Goal: Information Seeking & Learning: Learn about a topic

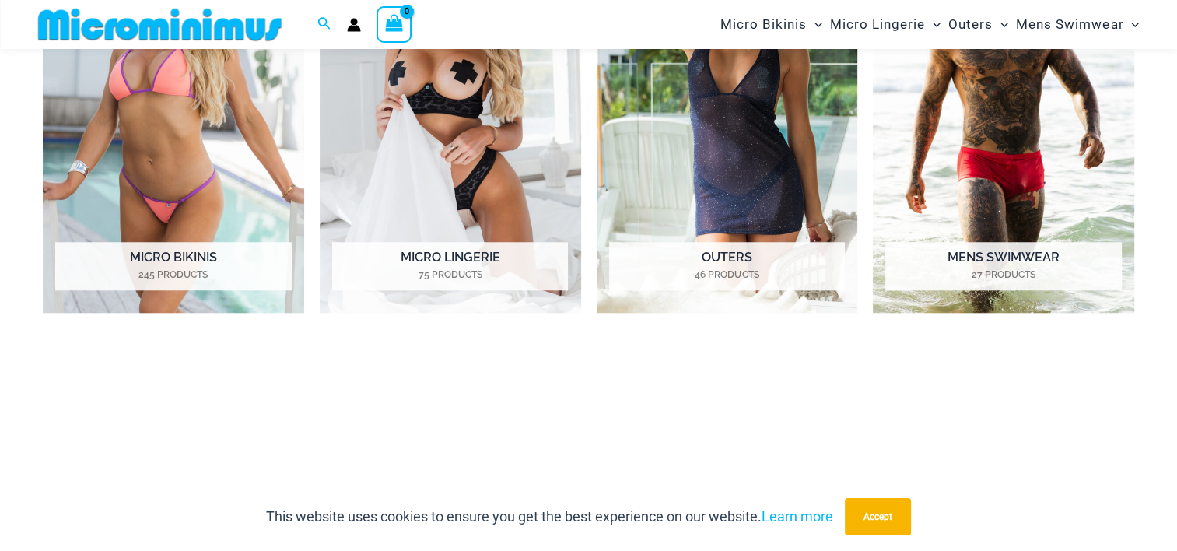
scroll to position [1310, 0]
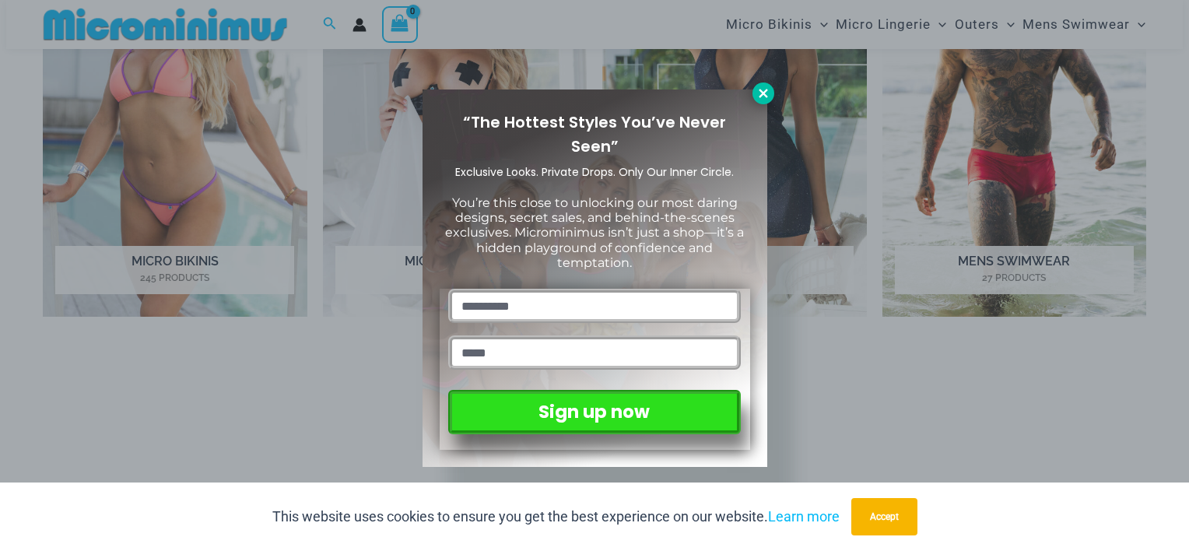
click at [763, 93] on icon at bounding box center [763, 93] width 9 height 9
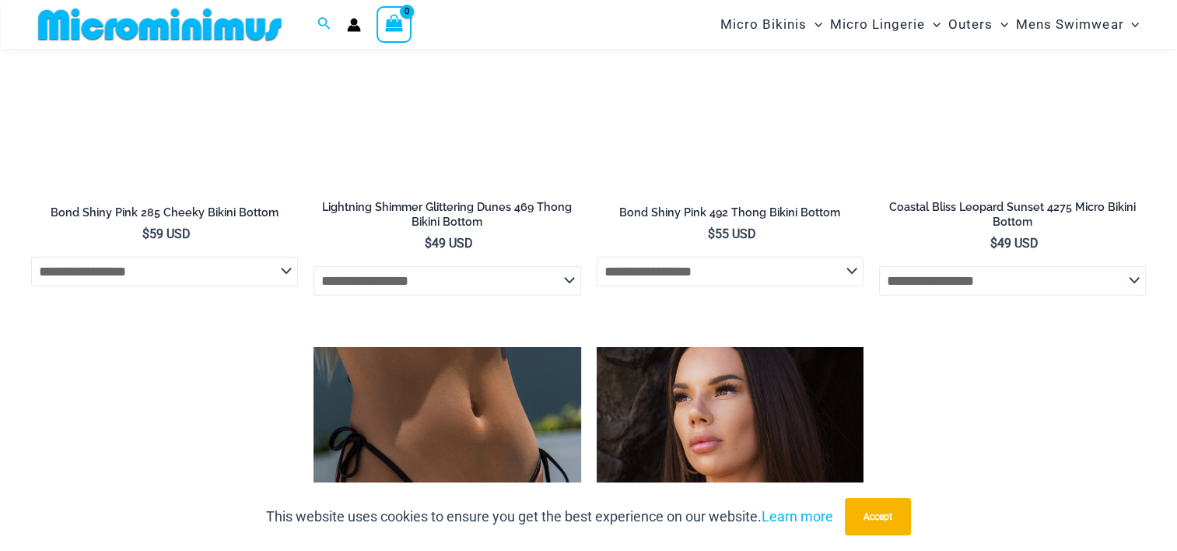
scroll to position [3877, 0]
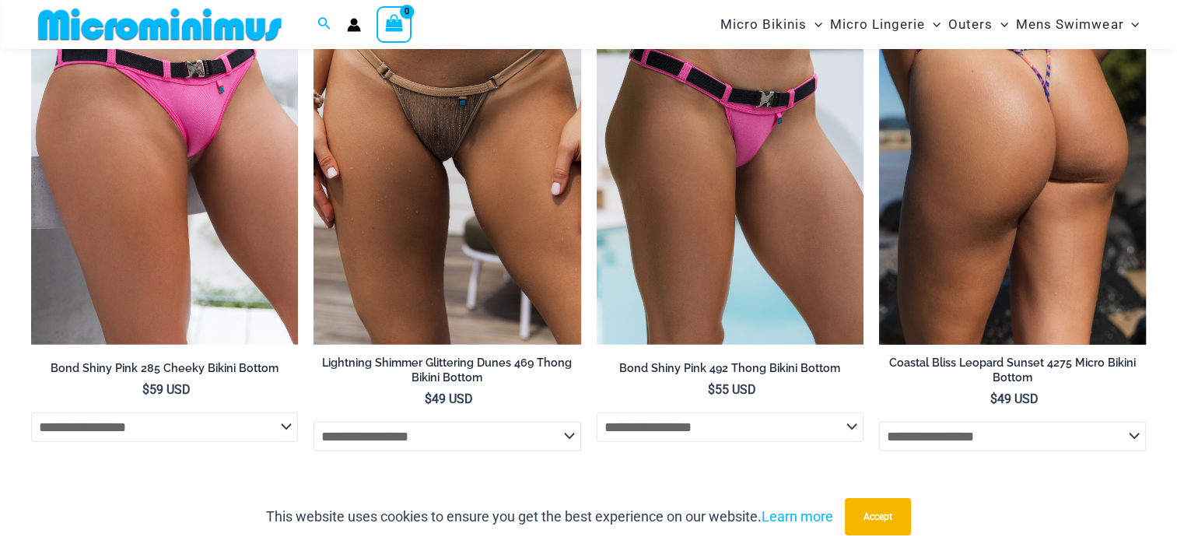
click at [1047, 158] on img at bounding box center [1012, 144] width 267 height 401
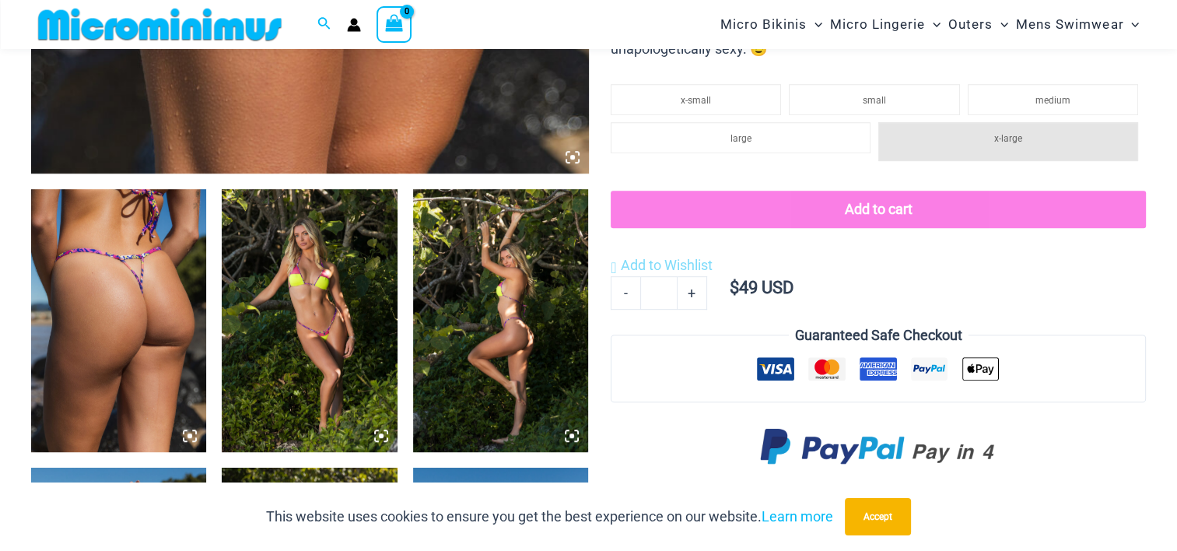
scroll to position [853, 0]
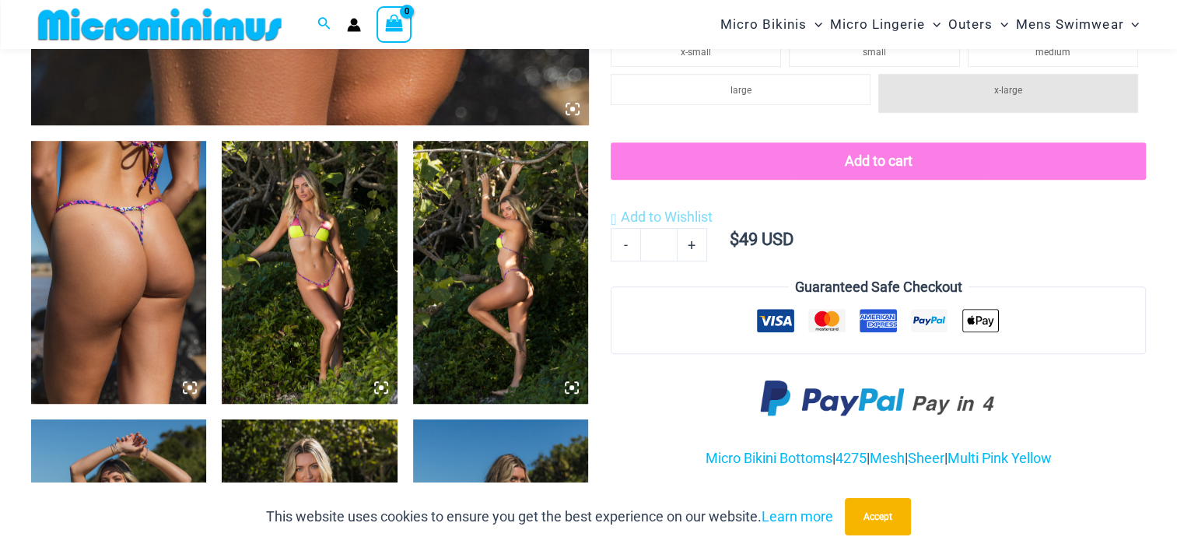
click at [106, 306] on img at bounding box center [118, 272] width 175 height 263
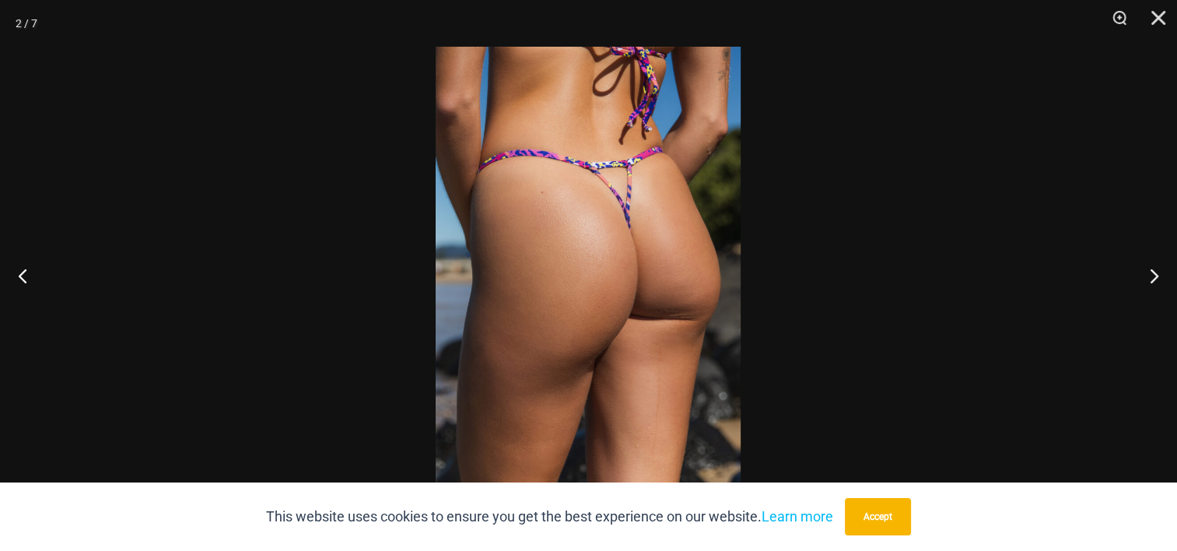
scroll to position [1008, 0]
click at [1158, 22] on button "Close" at bounding box center [1153, 23] width 39 height 47
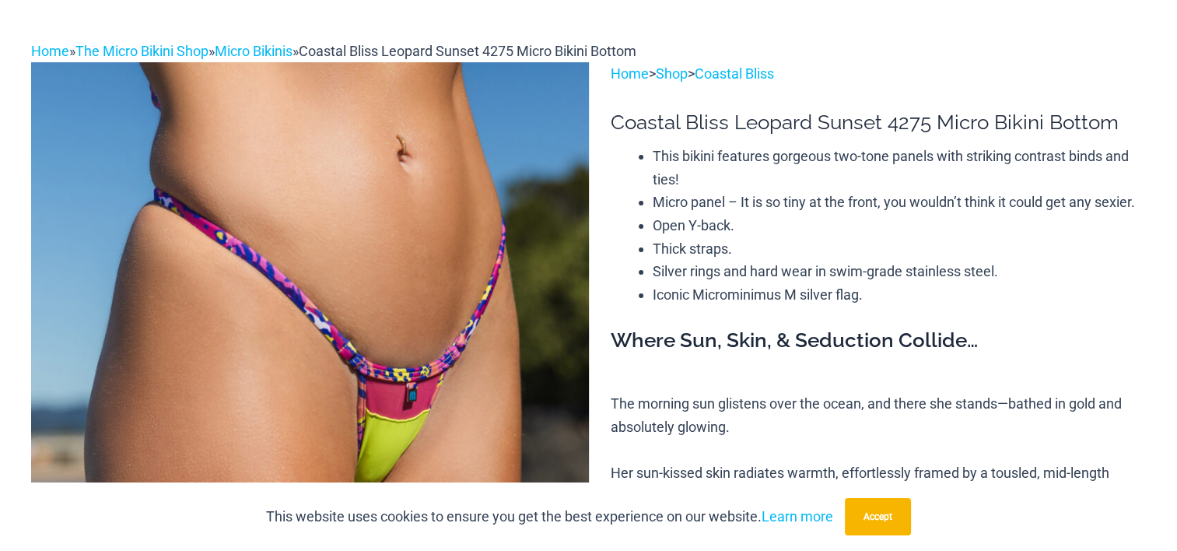
scroll to position [0, 0]
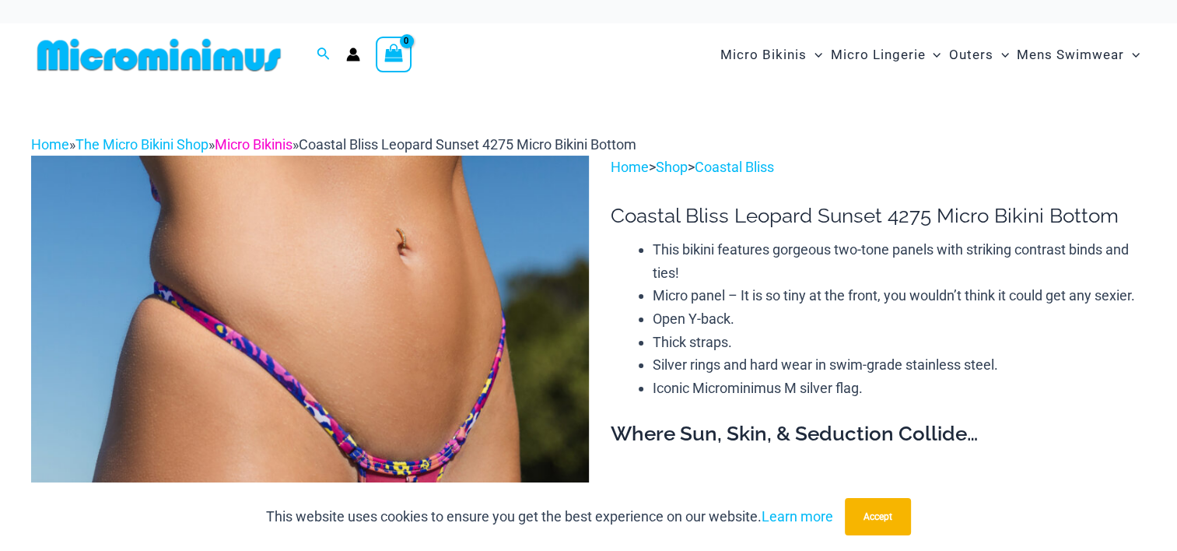
click at [264, 149] on link "Micro Bikinis" at bounding box center [254, 144] width 78 height 16
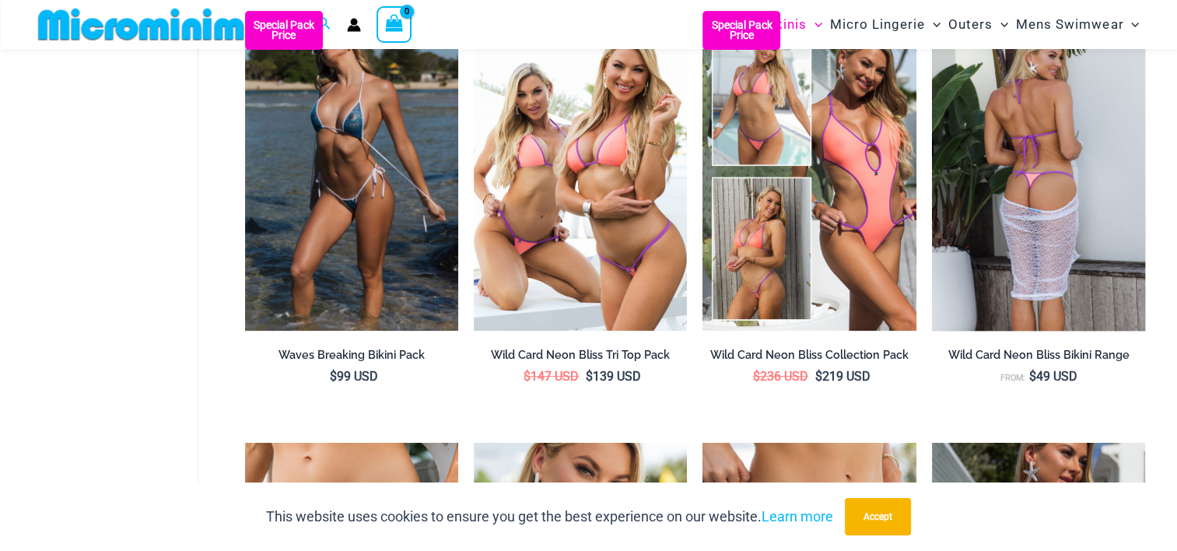
scroll to position [531, 0]
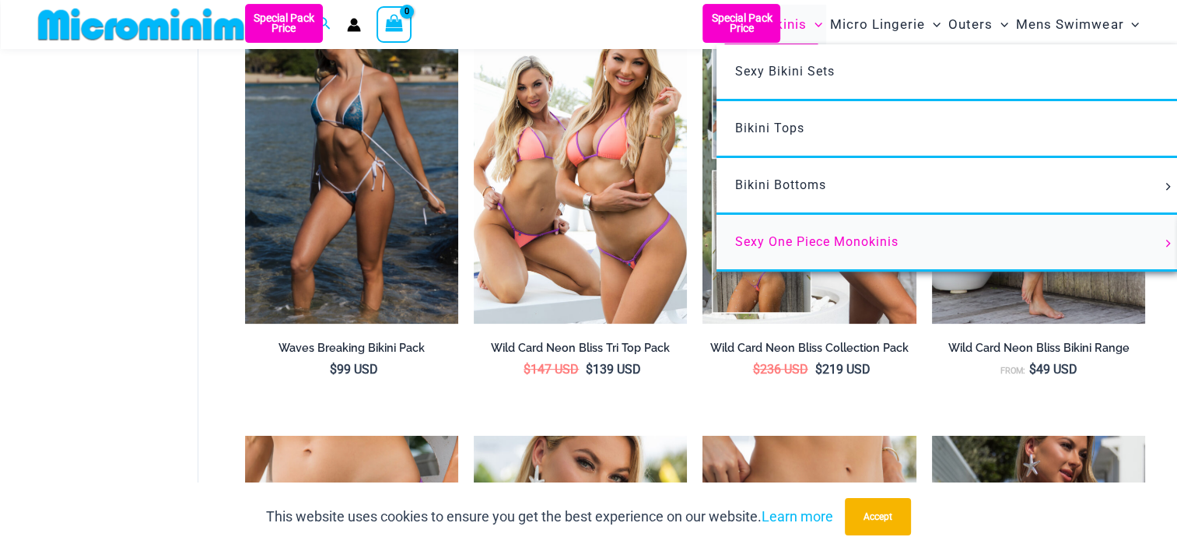
click at [822, 240] on span "Sexy One Piece Monokinis" at bounding box center [816, 241] width 163 height 15
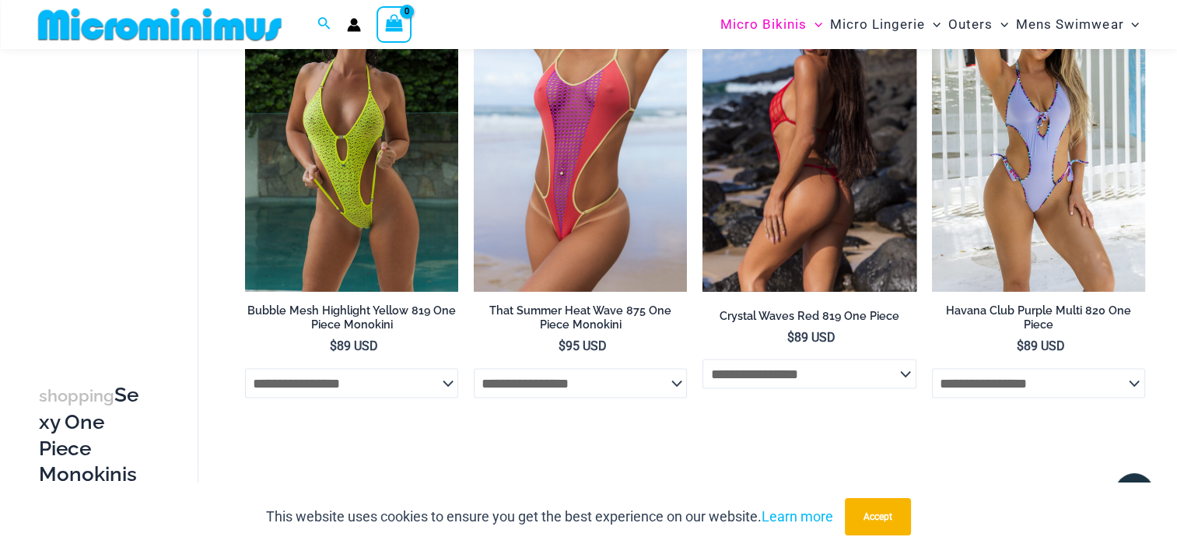
scroll to position [3098, 0]
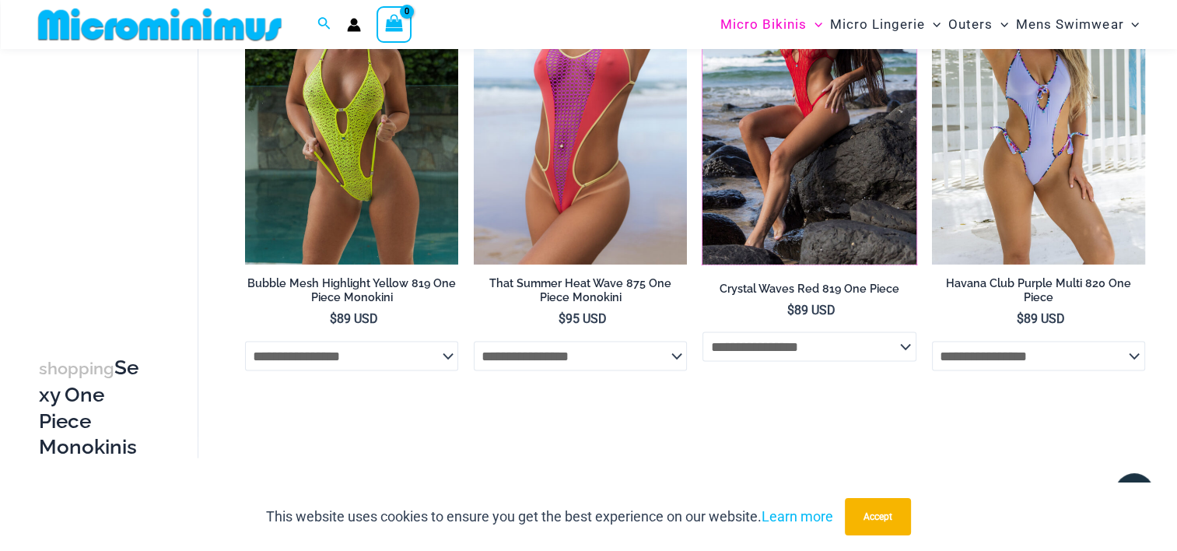
drag, startPoint x: 794, startPoint y: 255, endPoint x: 794, endPoint y: -7, distance: 262.2
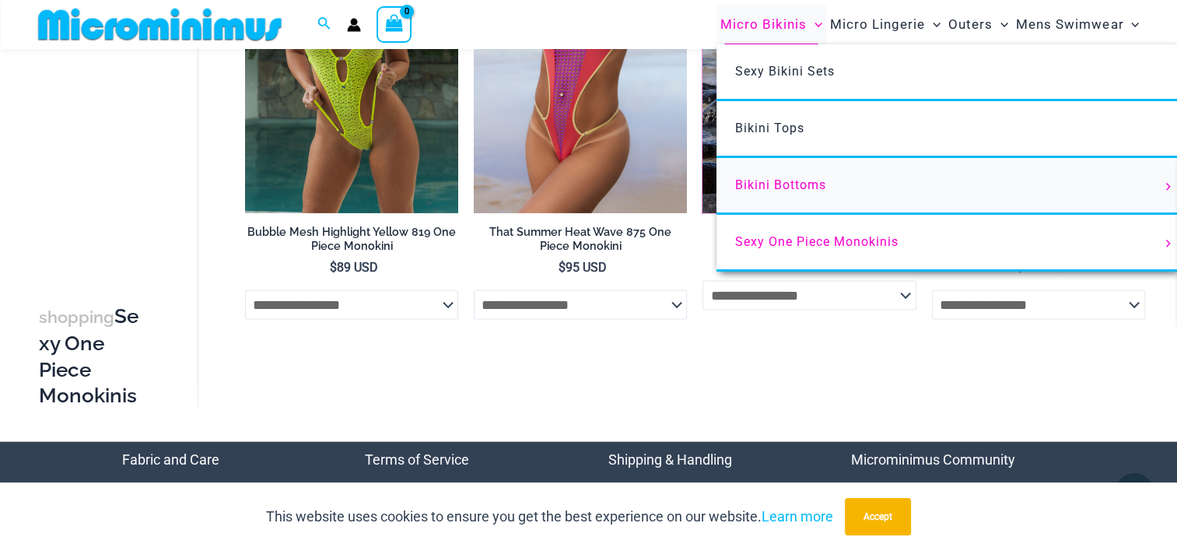
scroll to position [3176, 0]
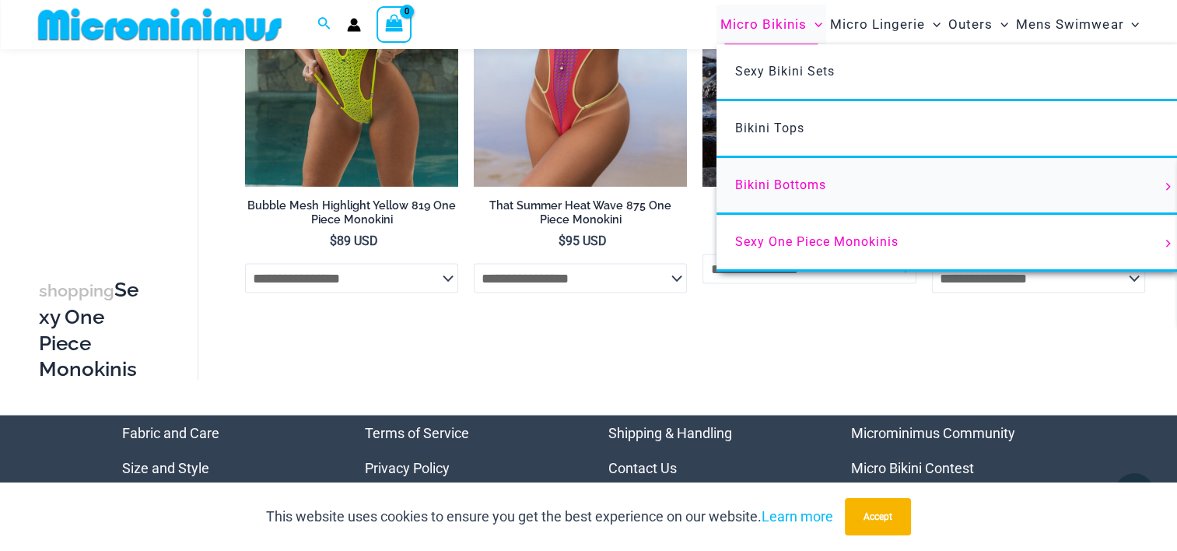
click at [806, 186] on span "Bikini Bottoms" at bounding box center [780, 184] width 91 height 15
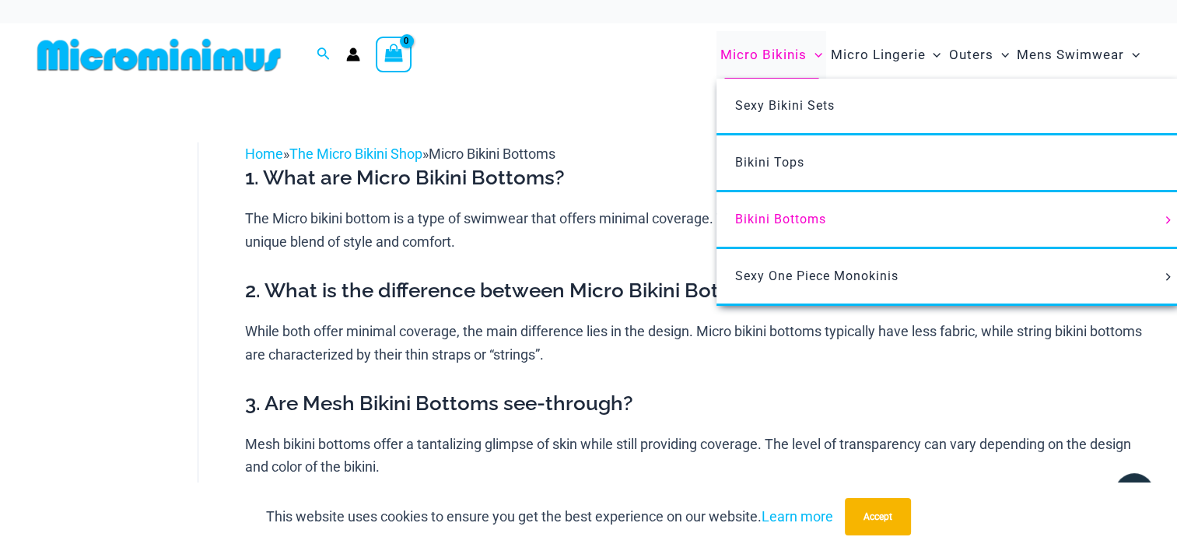
click at [778, 52] on span "Micro Bikinis" at bounding box center [764, 55] width 86 height 40
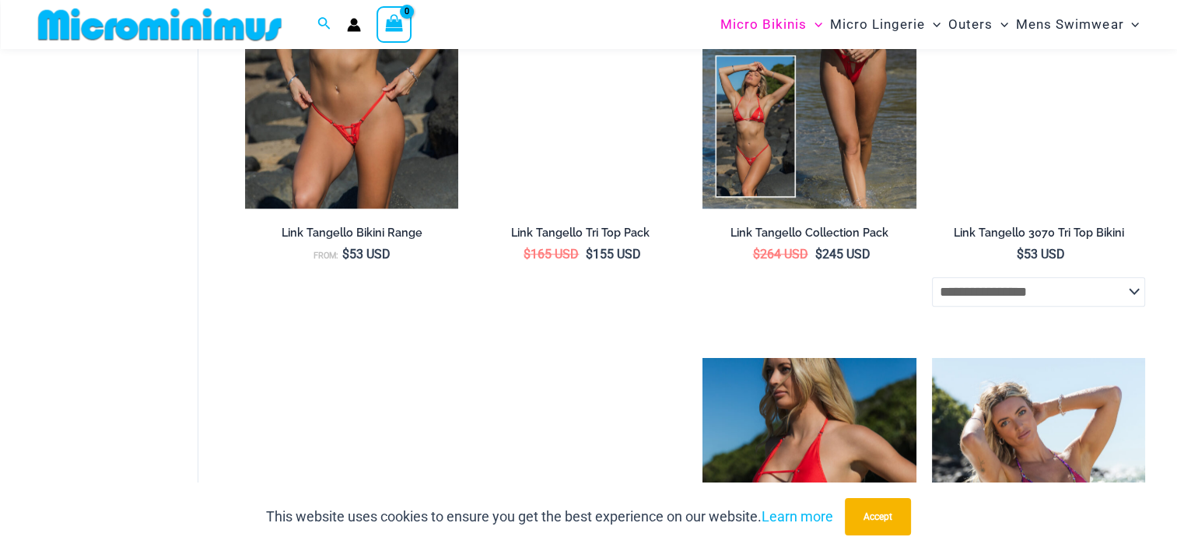
scroll to position [1790, 0]
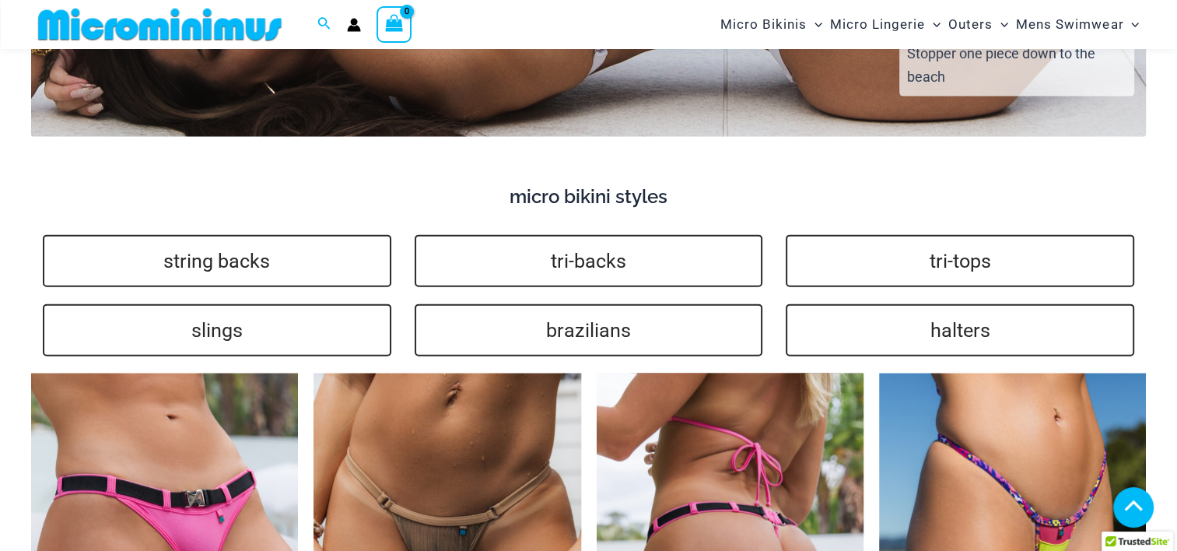
scroll to position [3448, 0]
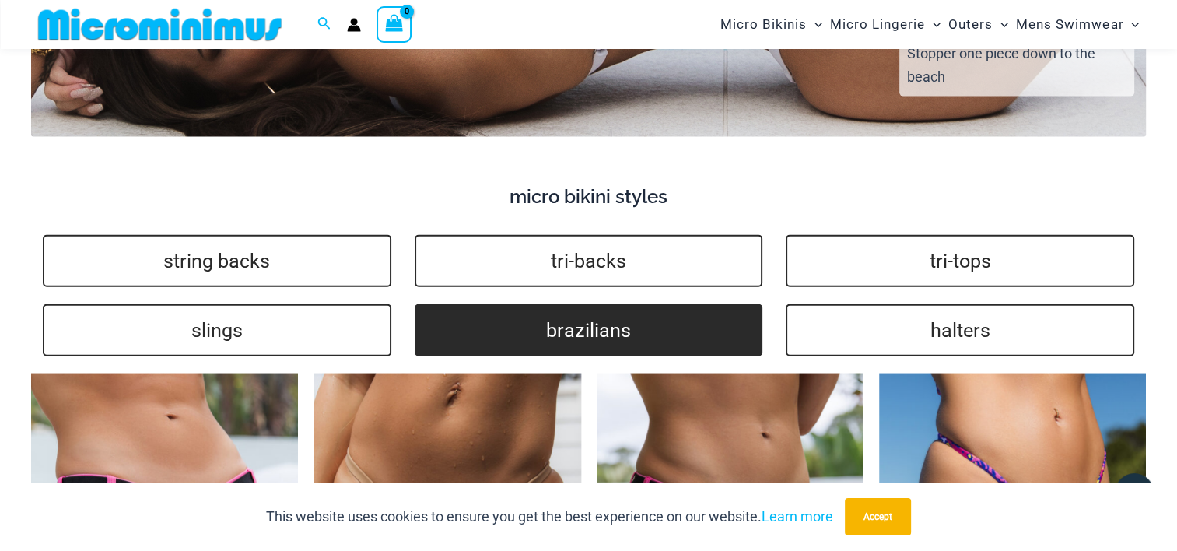
click at [558, 304] on link "brazilians" at bounding box center [589, 330] width 349 height 52
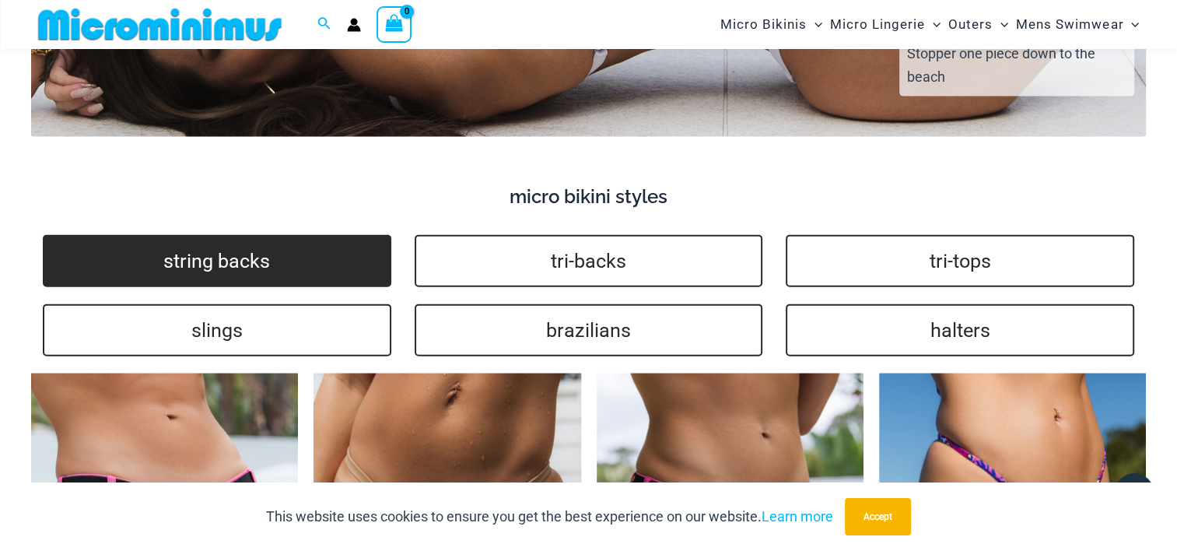
click at [327, 235] on link "string backs" at bounding box center [217, 261] width 349 height 52
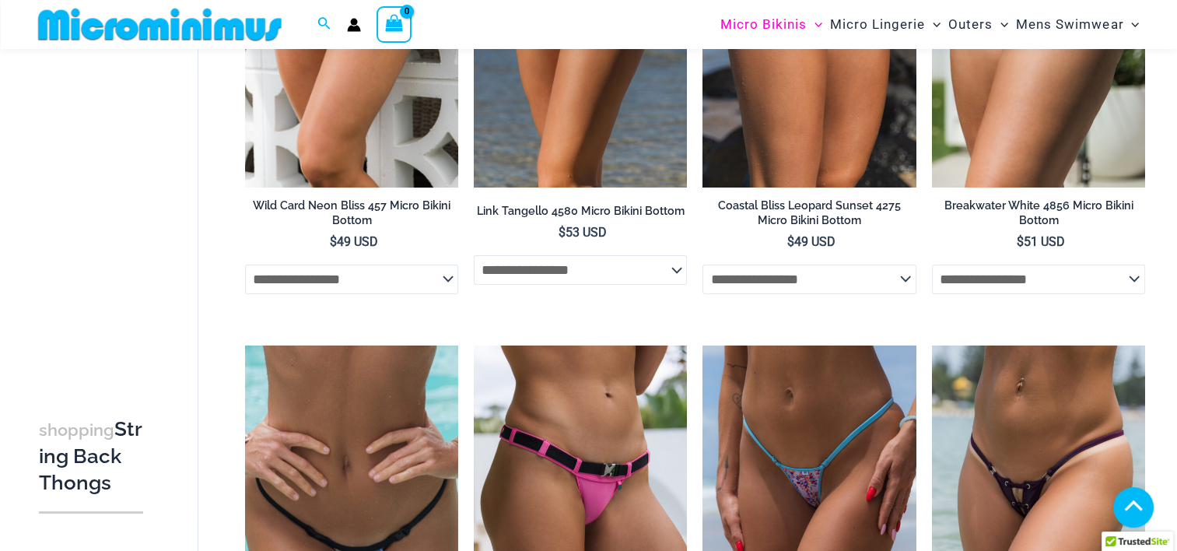
scroll to position [310, 0]
